Goal: Task Accomplishment & Management: Use online tool/utility

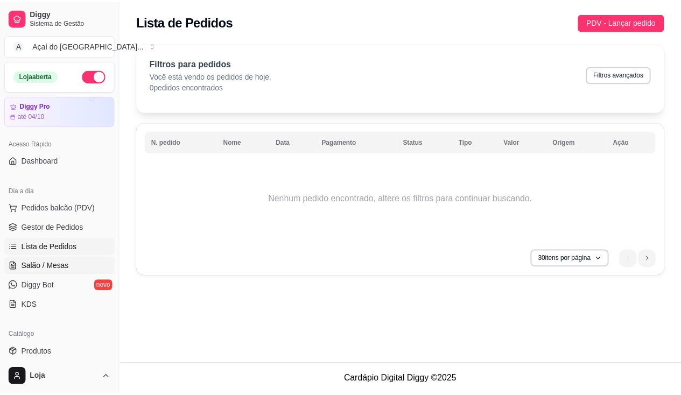
scroll to position [108, 0]
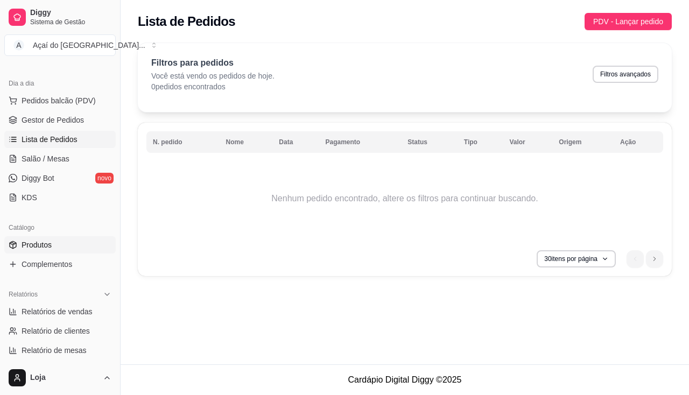
click at [75, 250] on link "Produtos" at bounding box center [59, 244] width 111 height 17
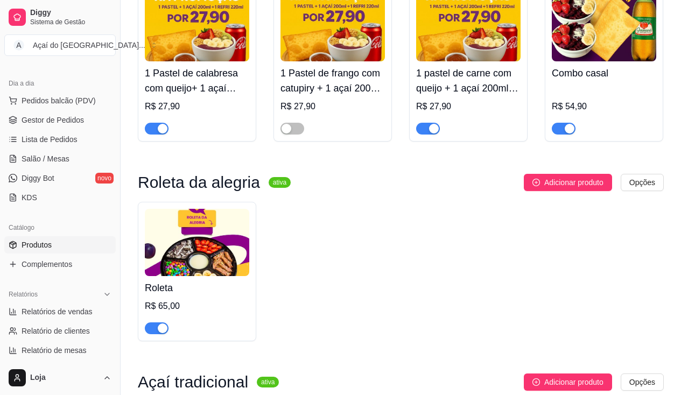
scroll to position [323, 0]
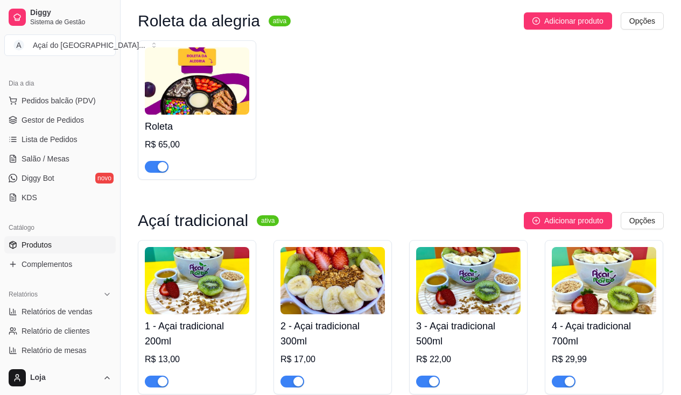
click at [160, 168] on div "button" at bounding box center [163, 167] width 10 height 10
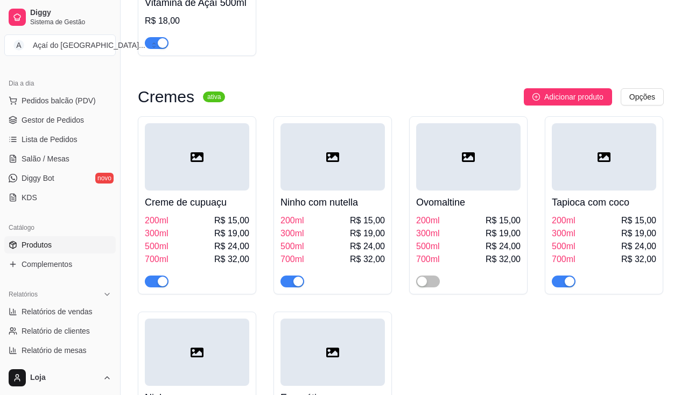
scroll to position [968, 0]
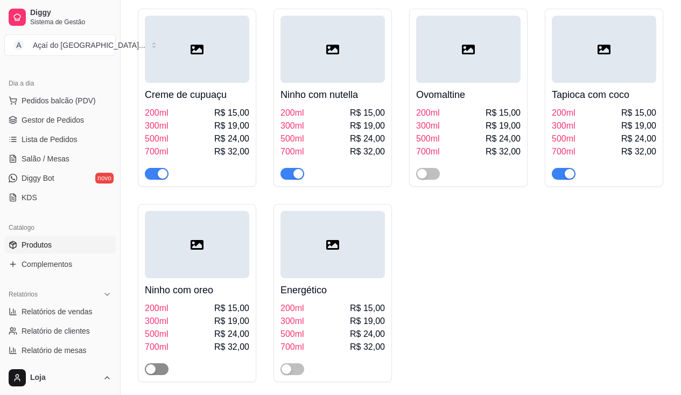
click at [154, 373] on div "button" at bounding box center [151, 369] width 10 height 10
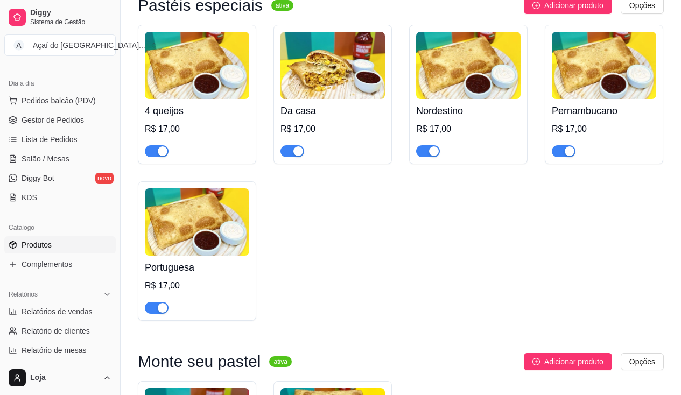
scroll to position [2152, 0]
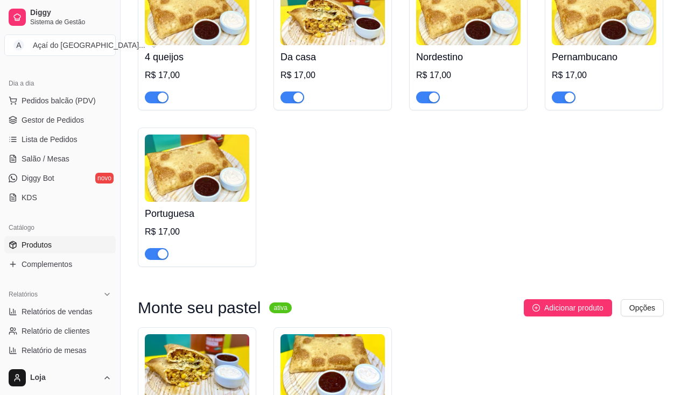
click at [435, 102] on div "button" at bounding box center [434, 98] width 10 height 10
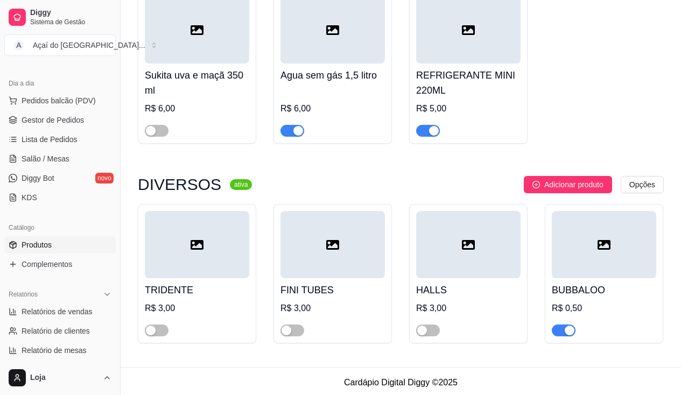
scroll to position [3888, 0]
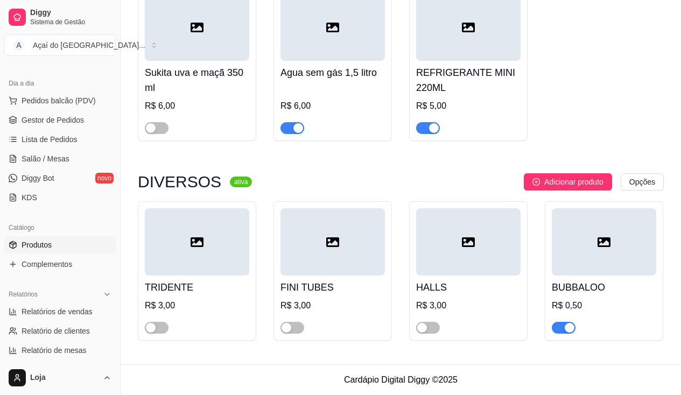
click at [571, 330] on div "button" at bounding box center [569, 328] width 10 height 10
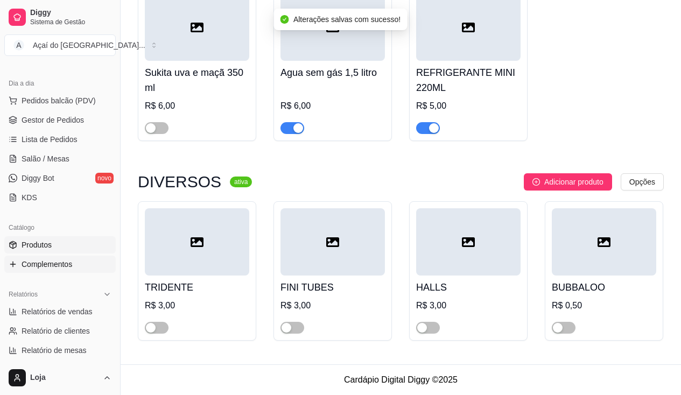
click at [52, 264] on span "Complementos" at bounding box center [47, 264] width 51 height 11
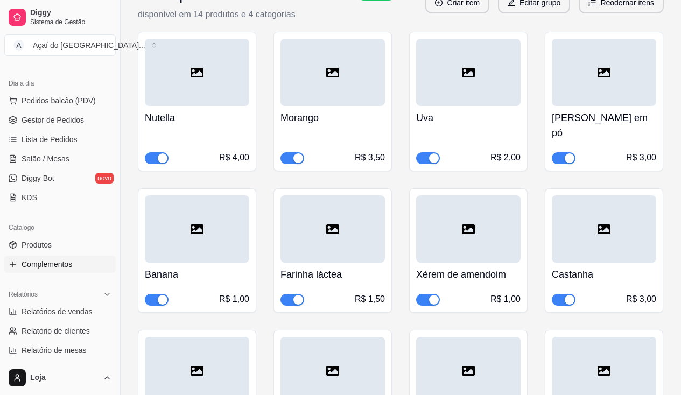
scroll to position [1183, 0]
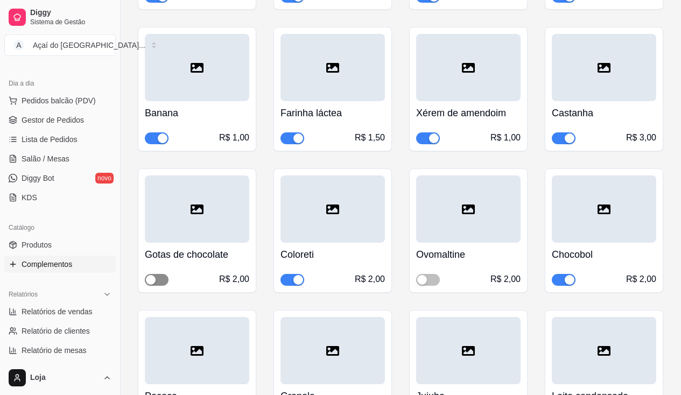
click at [161, 274] on span "button" at bounding box center [157, 280] width 24 height 12
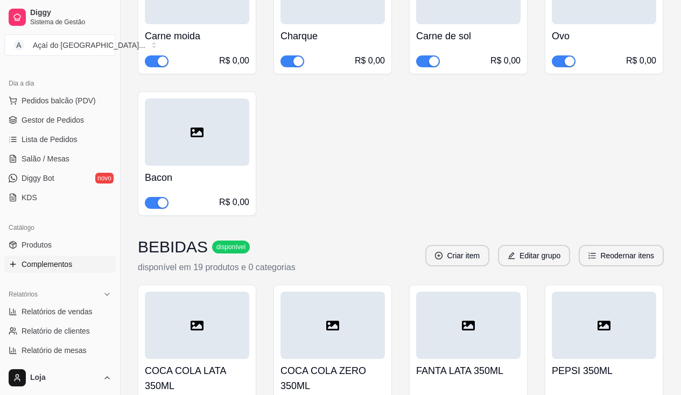
scroll to position [4411, 0]
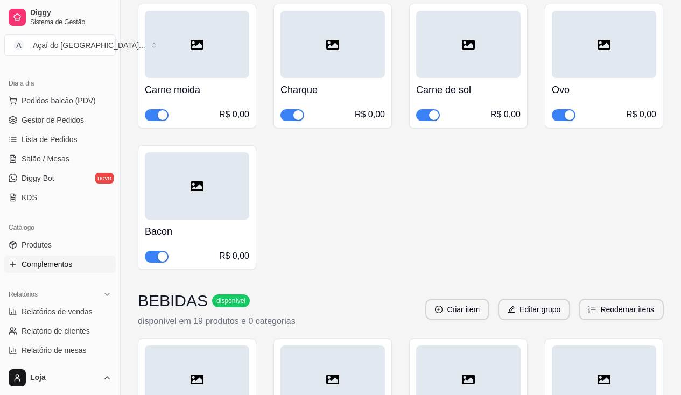
click at [166, 252] on div "button" at bounding box center [163, 257] width 10 height 10
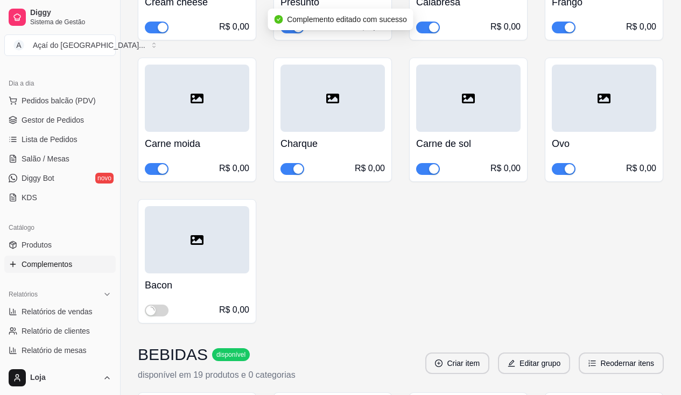
click at [434, 164] on div "button" at bounding box center [434, 169] width 10 height 10
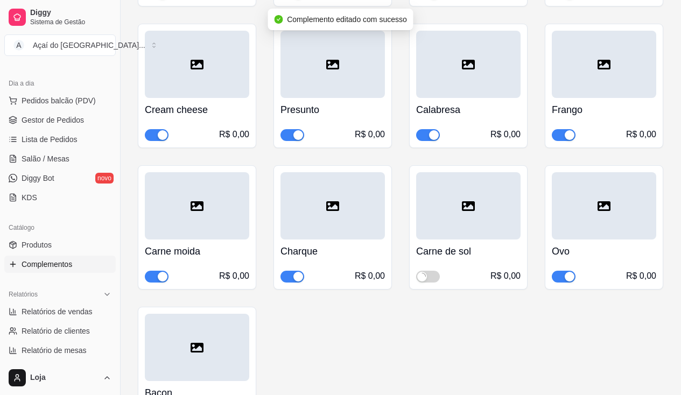
scroll to position [4196, 0]
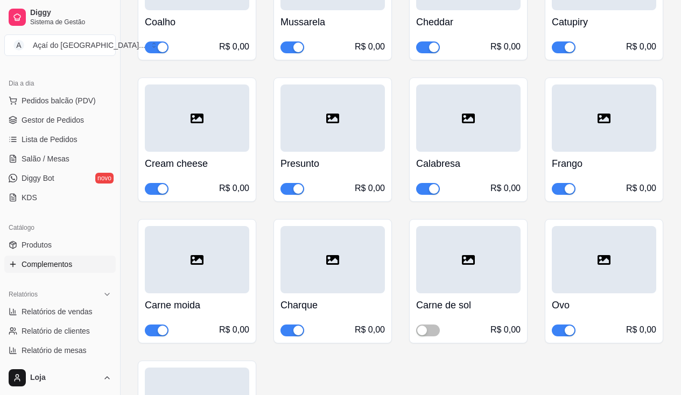
click at [565, 184] on div "button" at bounding box center [569, 189] width 10 height 10
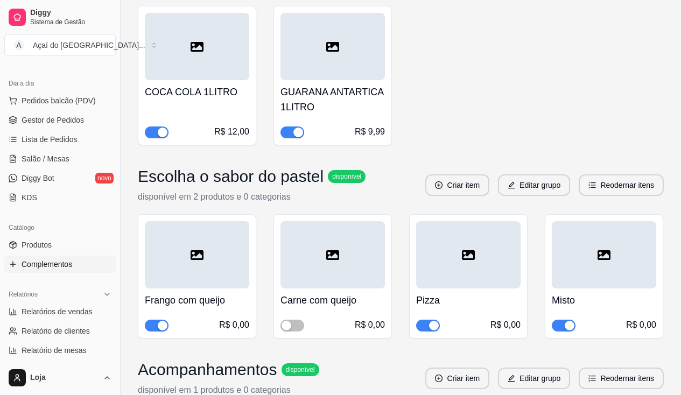
scroll to position [5111, 0]
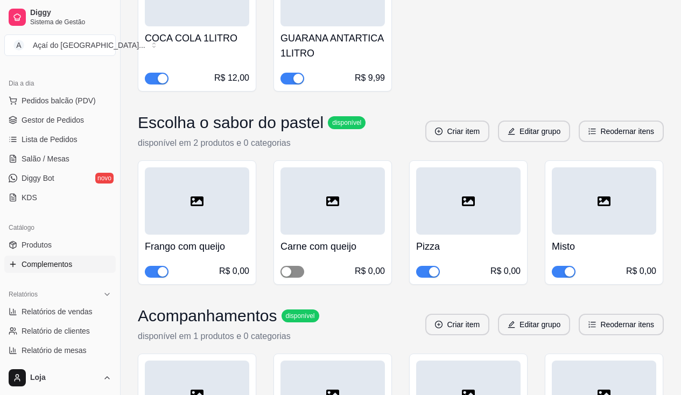
click at [293, 266] on span "button" at bounding box center [292, 272] width 24 height 12
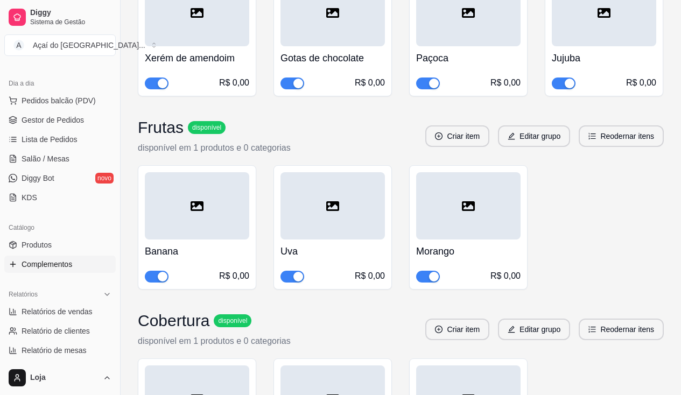
scroll to position [5756, 0]
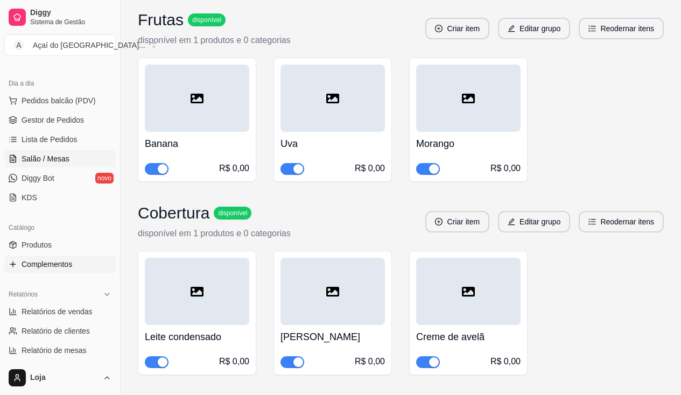
click at [45, 157] on span "Salão / Mesas" at bounding box center [46, 158] width 48 height 11
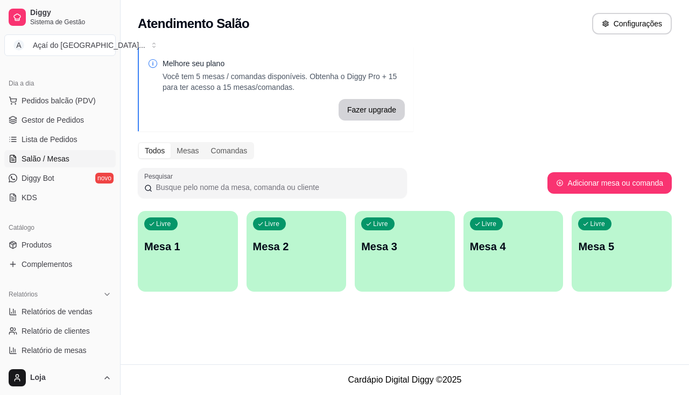
click at [180, 241] on p "Mesa 1" at bounding box center [187, 246] width 87 height 15
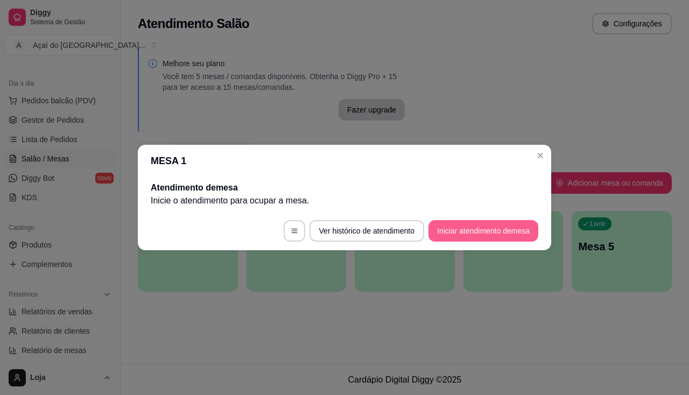
click at [444, 236] on button "Iniciar atendimento de mesa" at bounding box center [483, 231] width 110 height 22
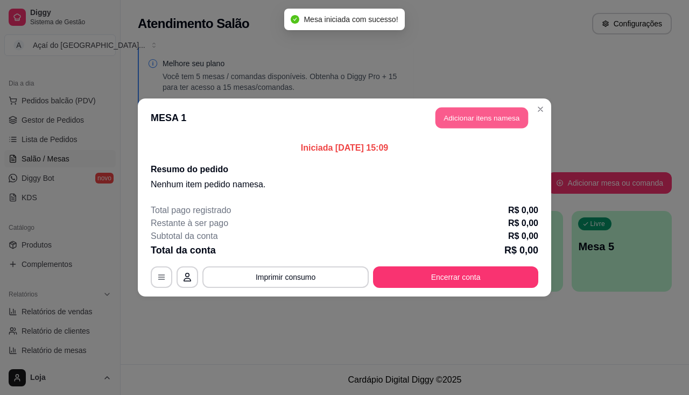
click at [493, 115] on button "Adicionar itens na mesa" at bounding box center [481, 118] width 93 height 21
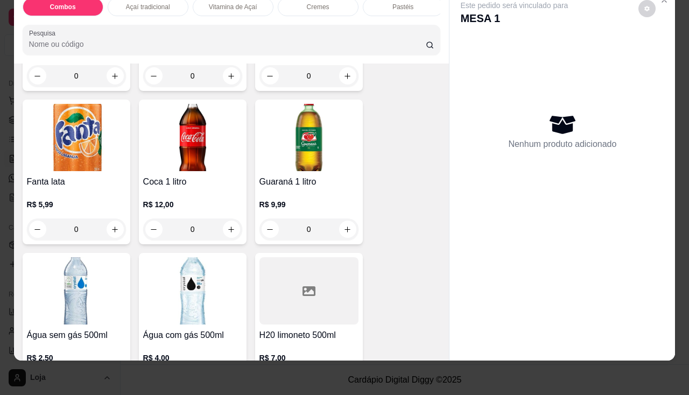
scroll to position [3066, 0]
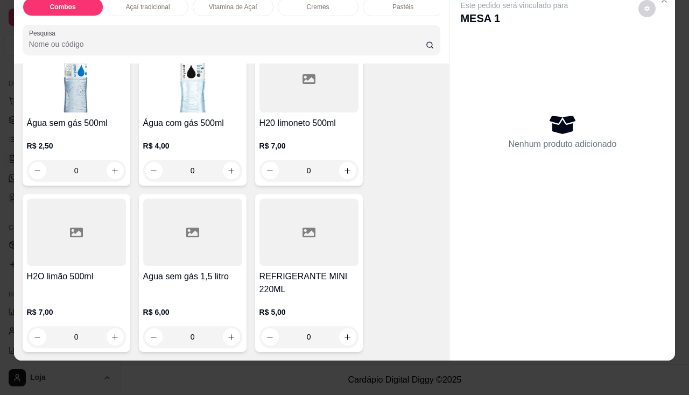
click at [179, 103] on img at bounding box center [192, 78] width 99 height 67
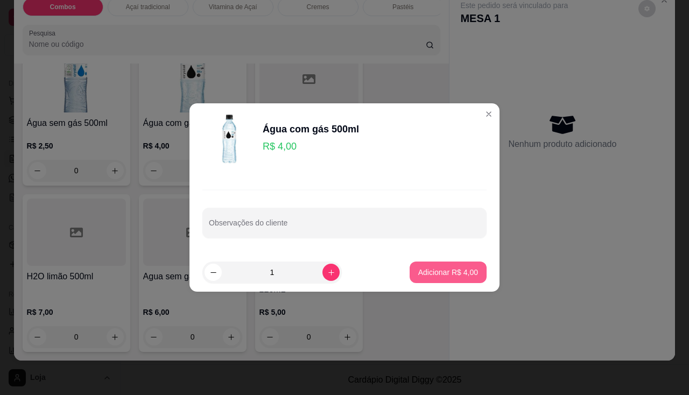
click at [428, 273] on p "Adicionar R$ 4,00" at bounding box center [448, 272] width 60 height 11
type input "1"
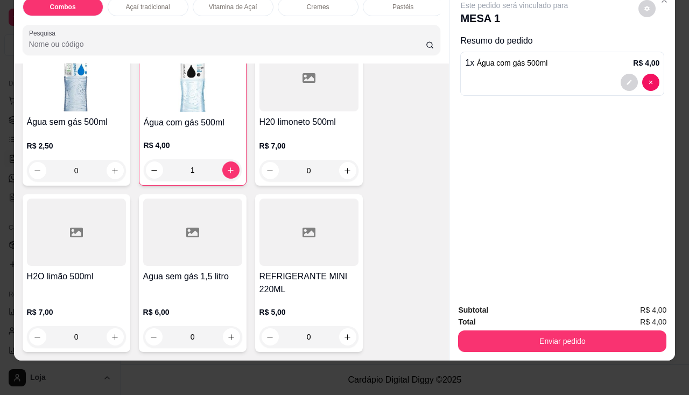
click at [475, 328] on div "Enviar pedido" at bounding box center [562, 340] width 208 height 24
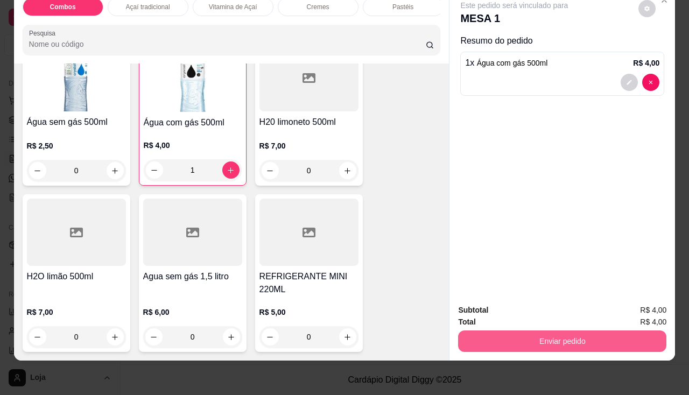
click at [476, 330] on button "Enviar pedido" at bounding box center [562, 341] width 208 height 22
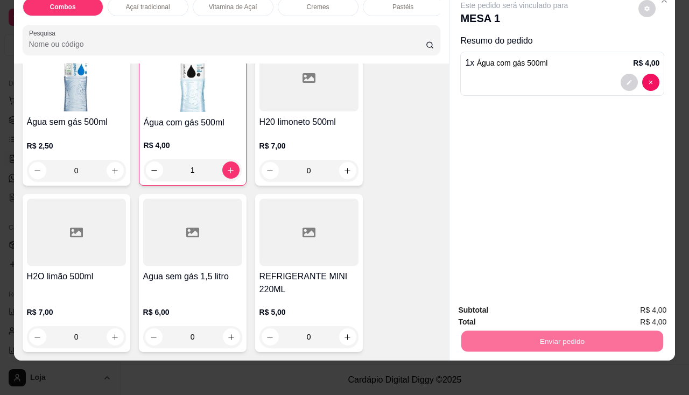
click at [494, 313] on button "Não registrar e enviar pedido" at bounding box center [526, 307] width 109 height 20
